Goal: Entertainment & Leisure: Consume media (video, audio)

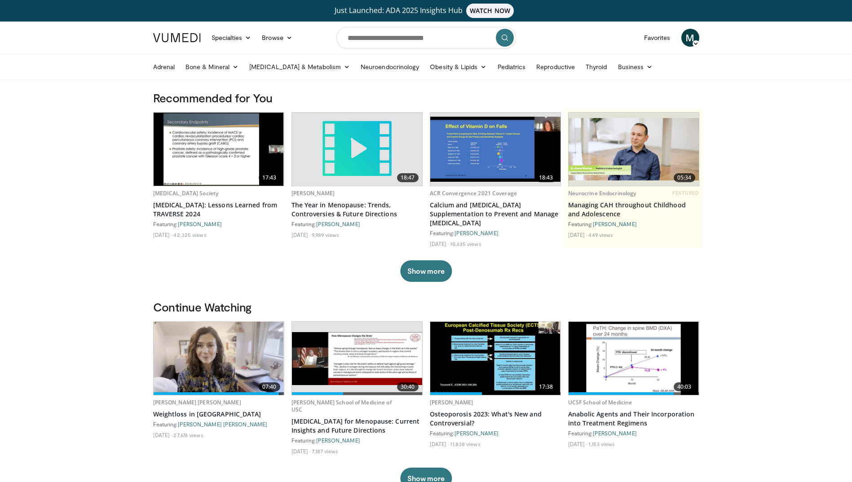
click at [366, 347] on img at bounding box center [357, 358] width 130 height 53
click at [233, 171] on img at bounding box center [219, 149] width 130 height 73
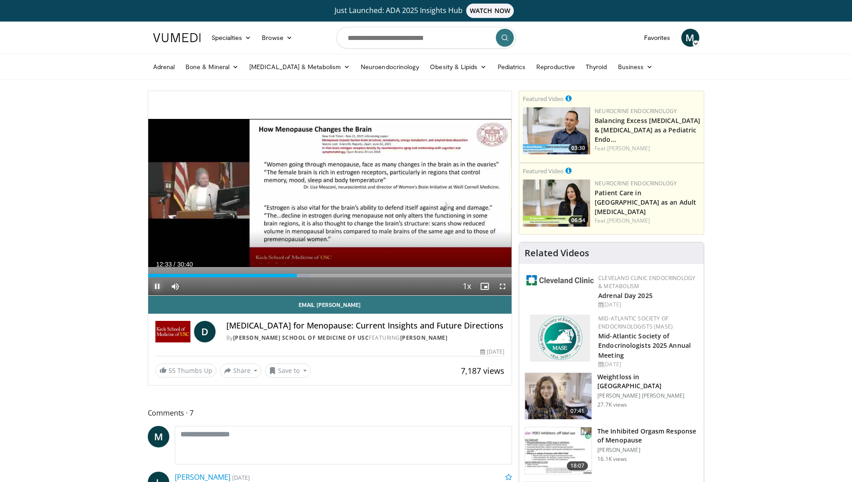
click at [157, 285] on span "Video Player" at bounding box center [157, 287] width 18 height 18
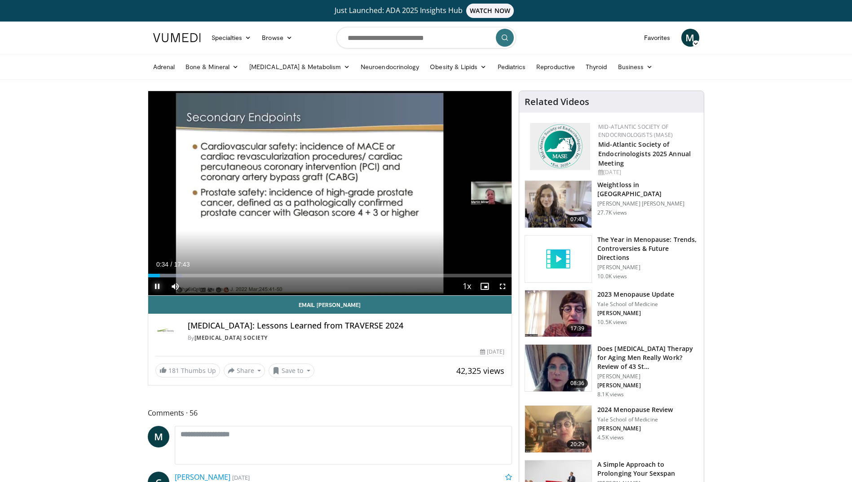
click at [155, 287] on span "Video Player" at bounding box center [157, 287] width 18 height 18
